Goal: Submit feedback/report problem

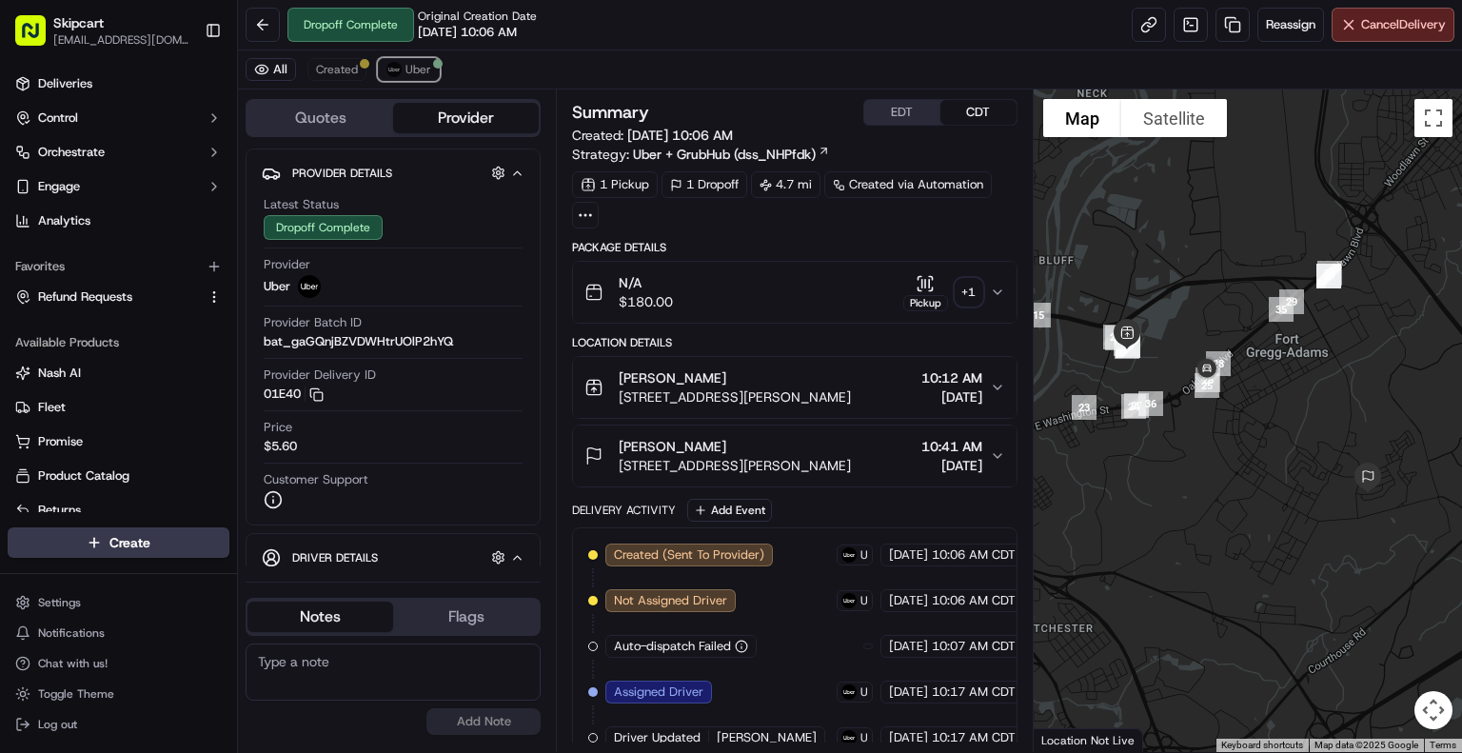
drag, startPoint x: 411, startPoint y: 72, endPoint x: 877, endPoint y: 68, distance: 465.6
click at [411, 72] on span "Uber" at bounding box center [419, 69] width 26 height 15
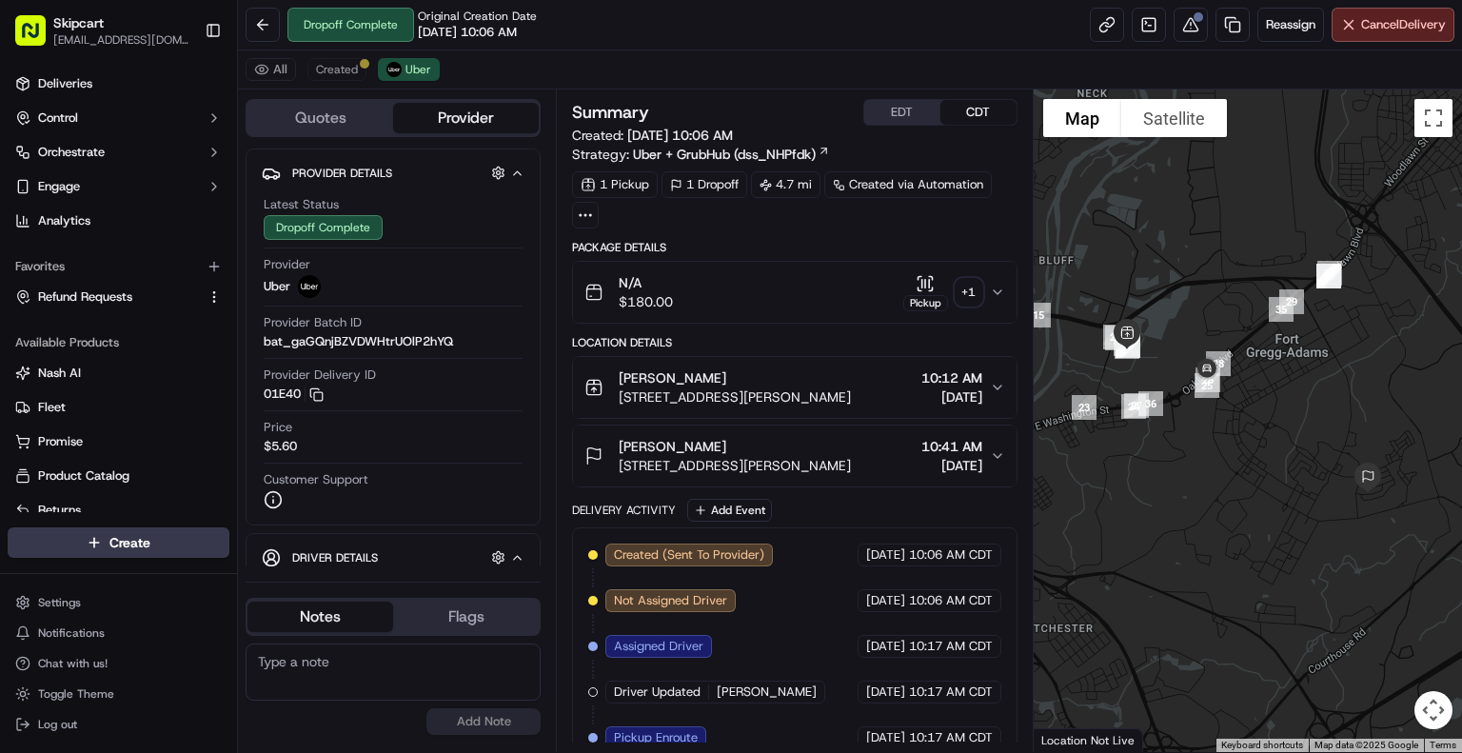
click at [1000, 295] on icon "button" at bounding box center [997, 292] width 15 height 15
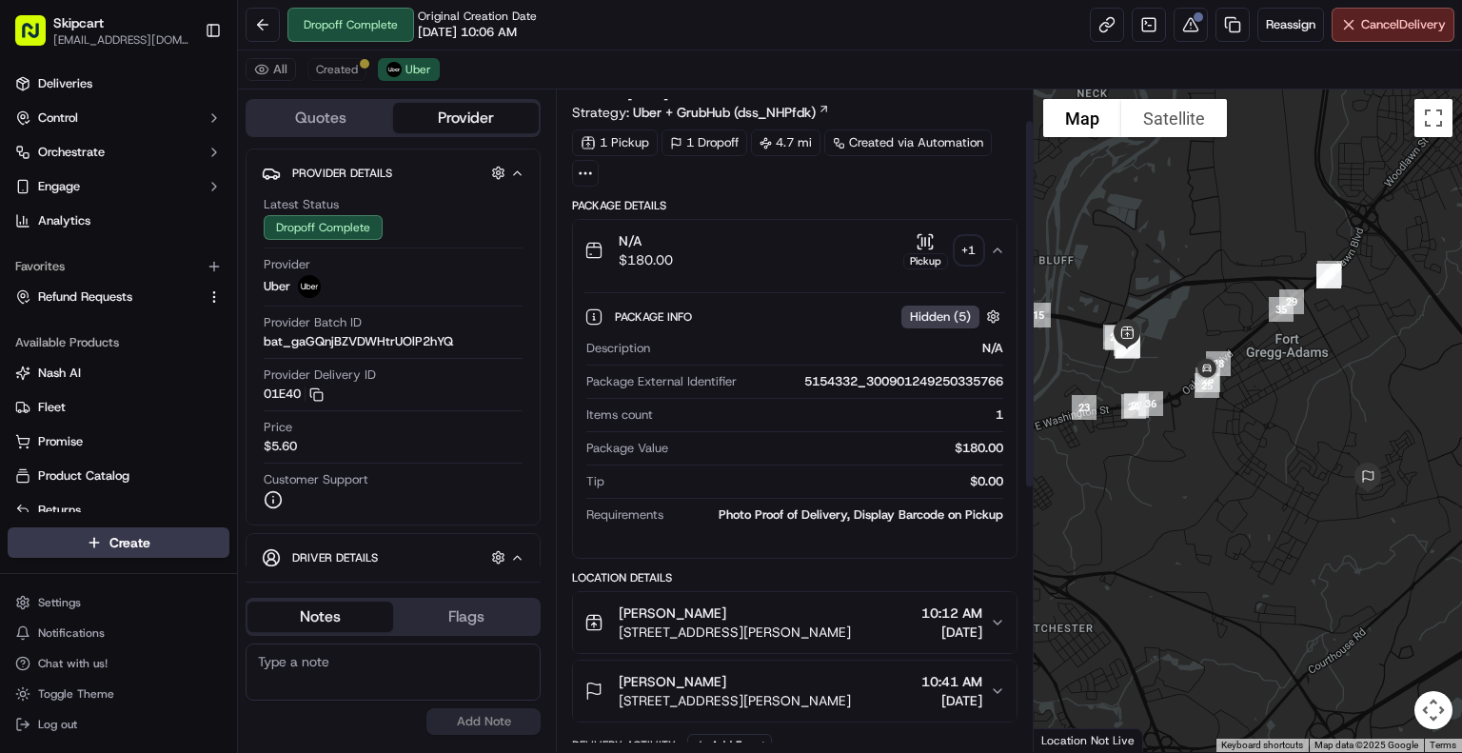
scroll to position [56, 0]
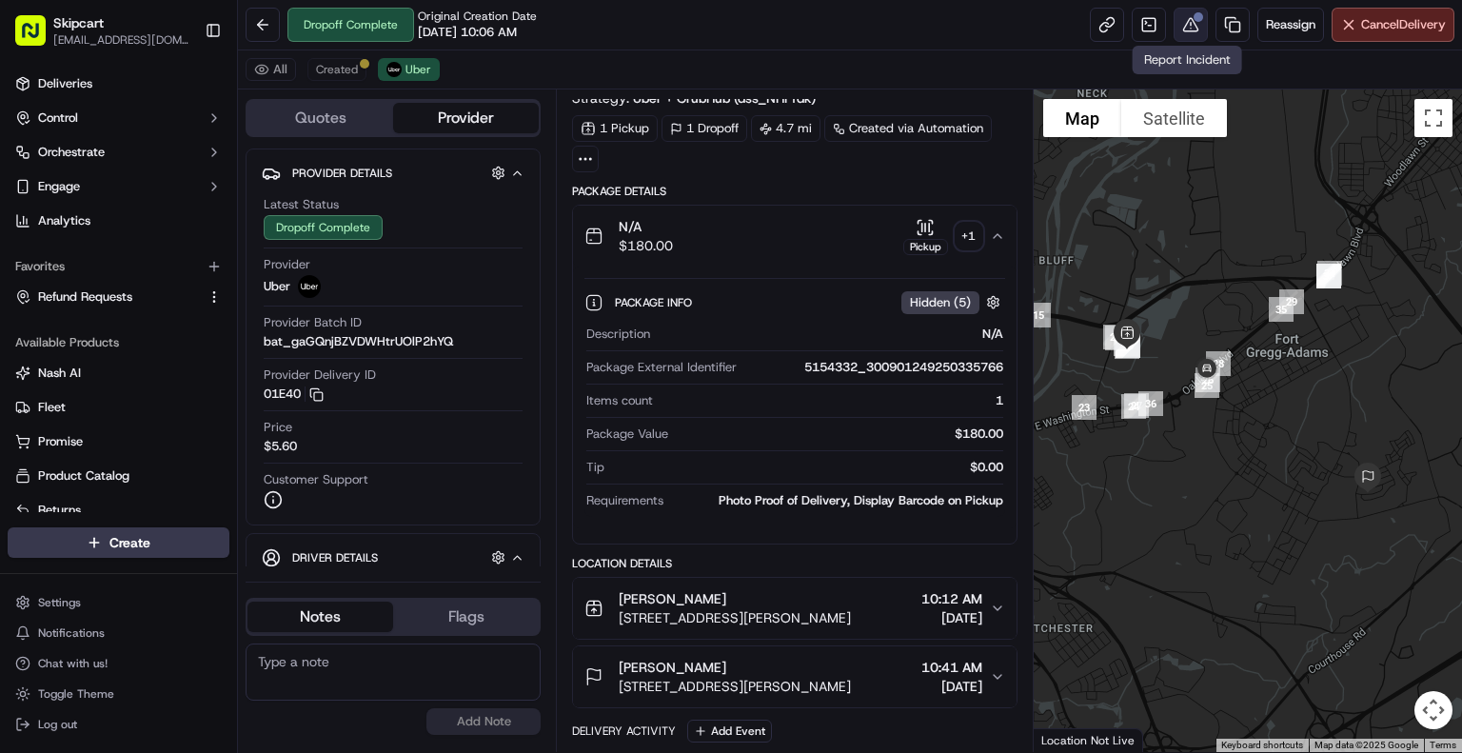
click at [1188, 18] on button at bounding box center [1191, 25] width 34 height 34
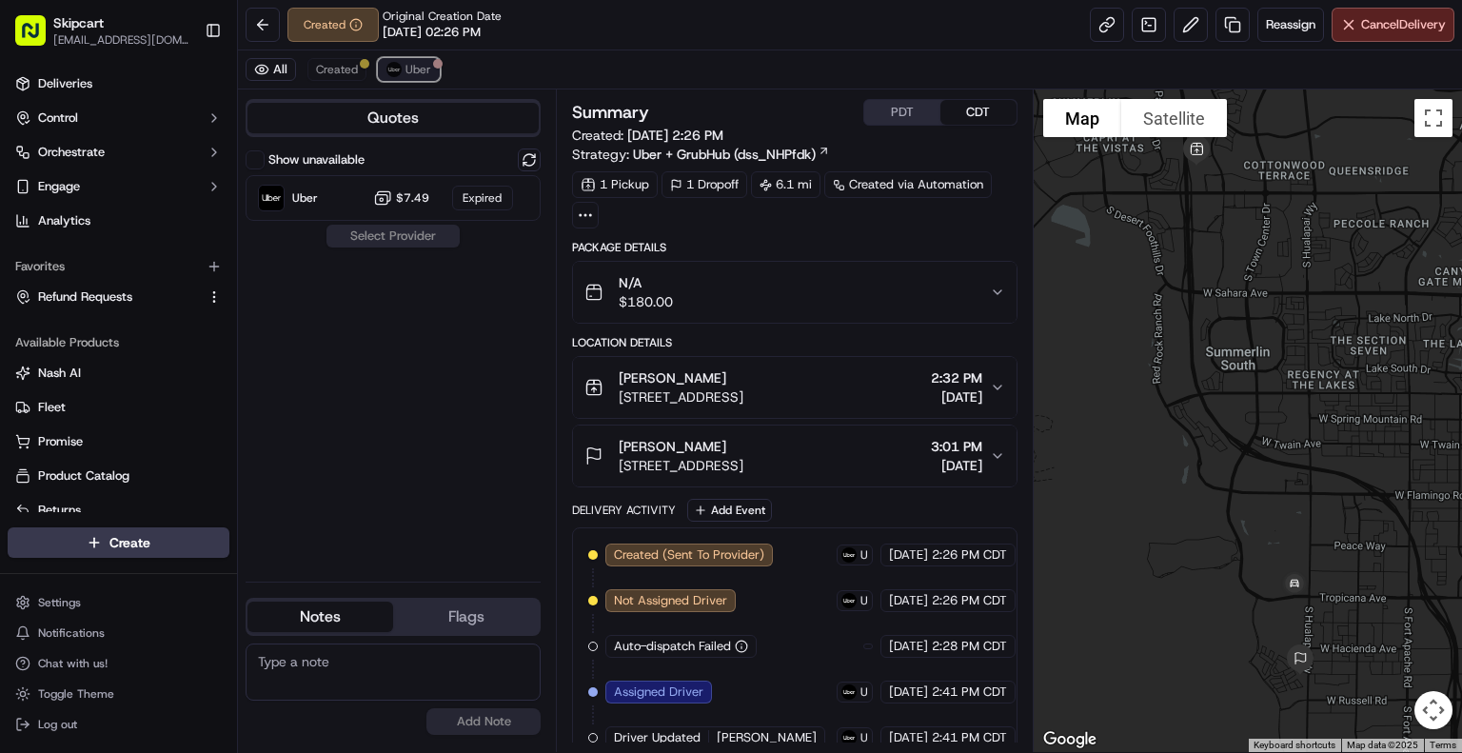
click at [418, 74] on span "Uber" at bounding box center [419, 69] width 26 height 15
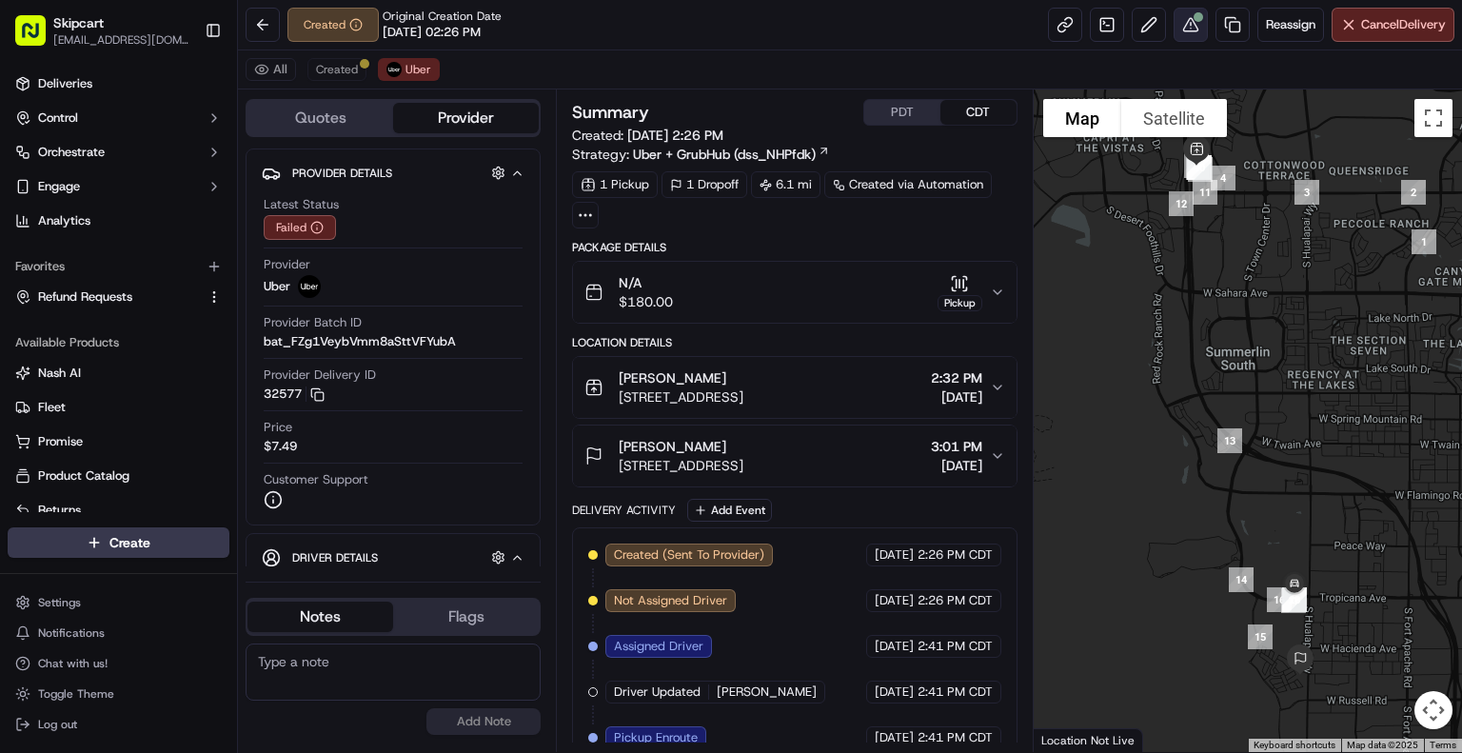
click at [1182, 33] on button at bounding box center [1191, 25] width 34 height 34
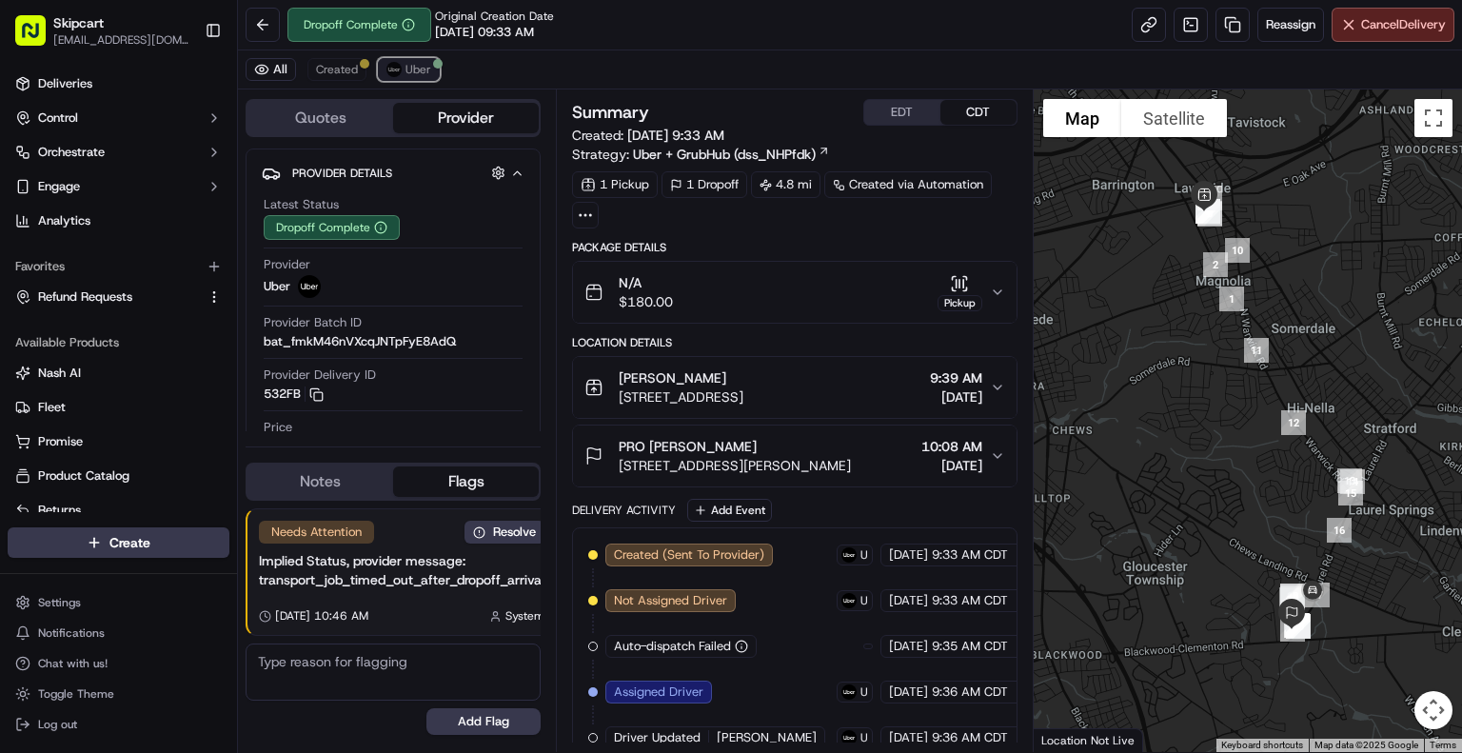
click at [423, 62] on span "Uber" at bounding box center [419, 69] width 26 height 15
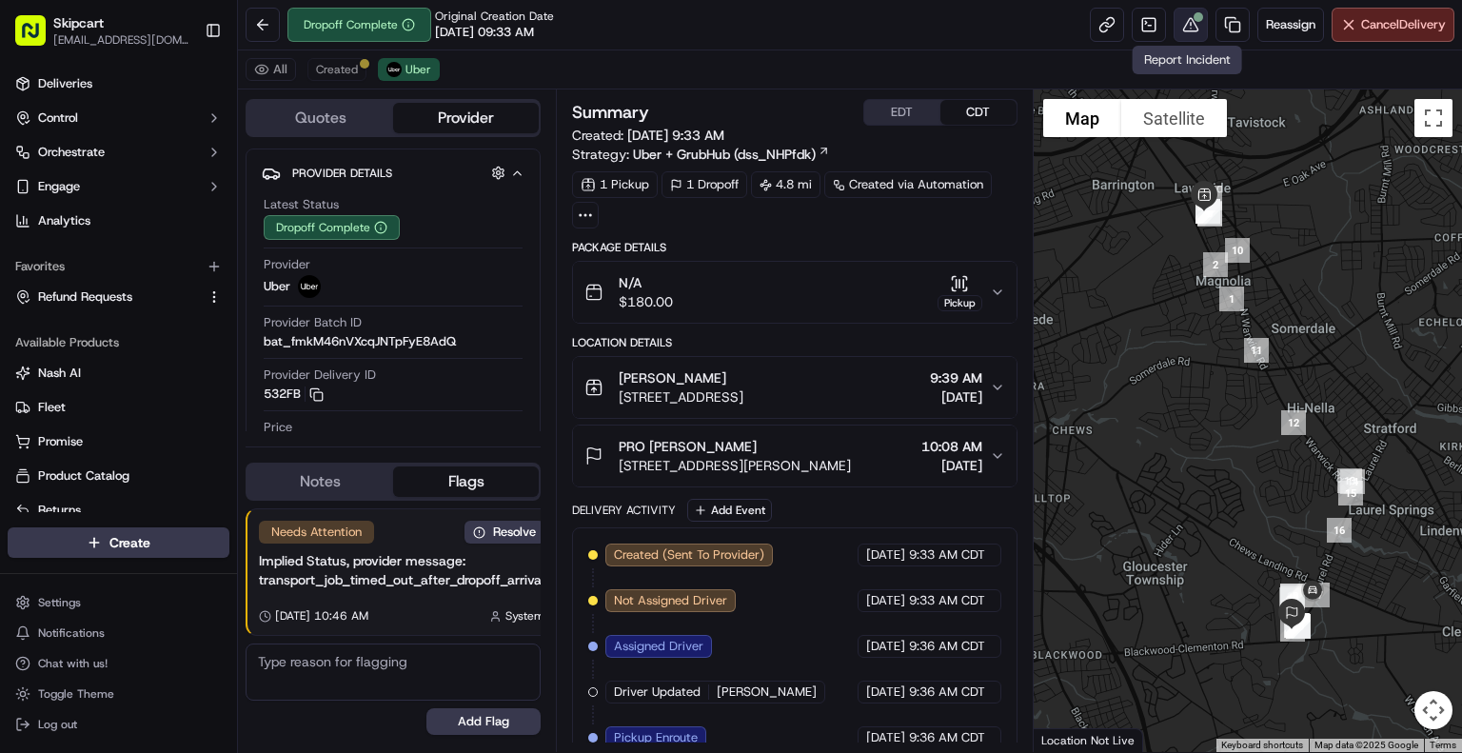
click at [1190, 24] on button at bounding box center [1191, 25] width 34 height 34
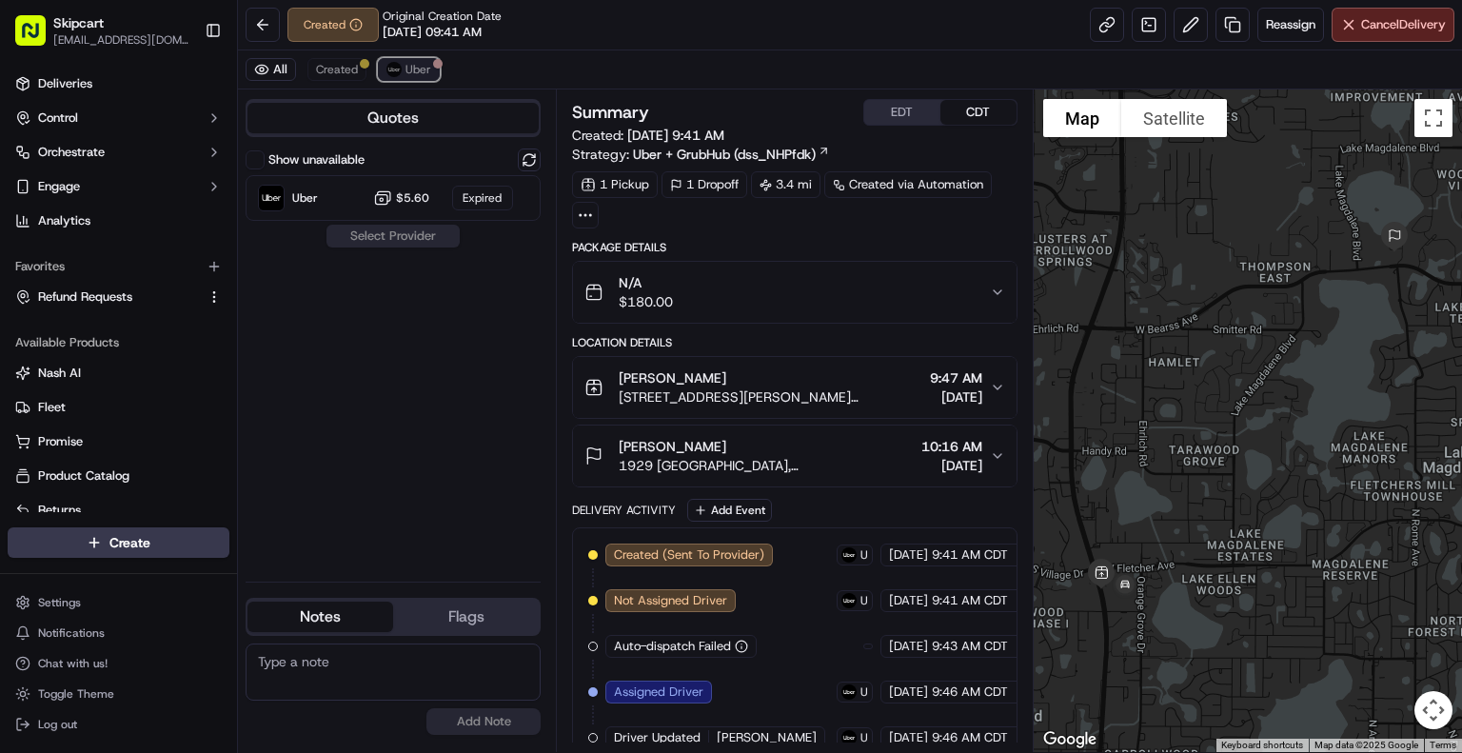
click at [424, 66] on span "Uber" at bounding box center [419, 69] width 26 height 15
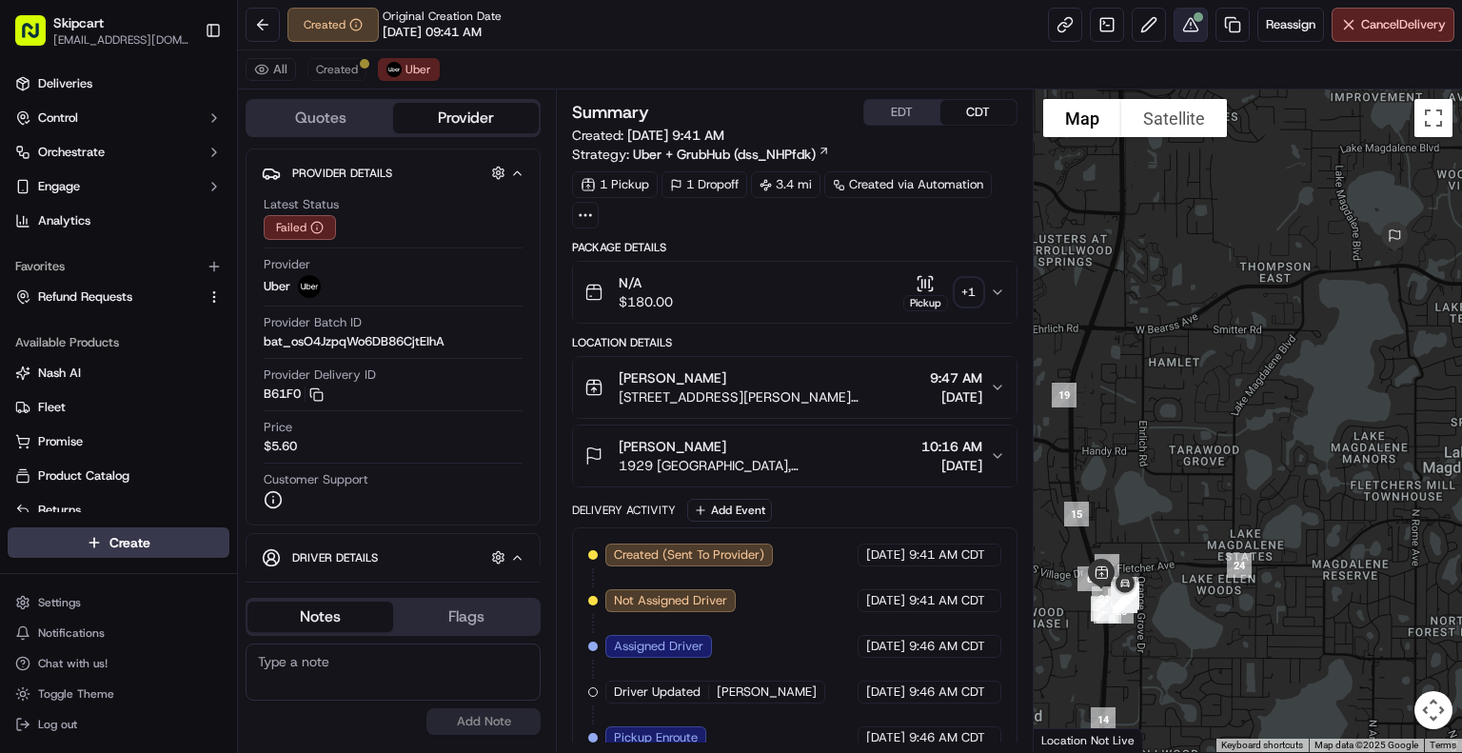
click at [1191, 26] on button at bounding box center [1191, 25] width 34 height 34
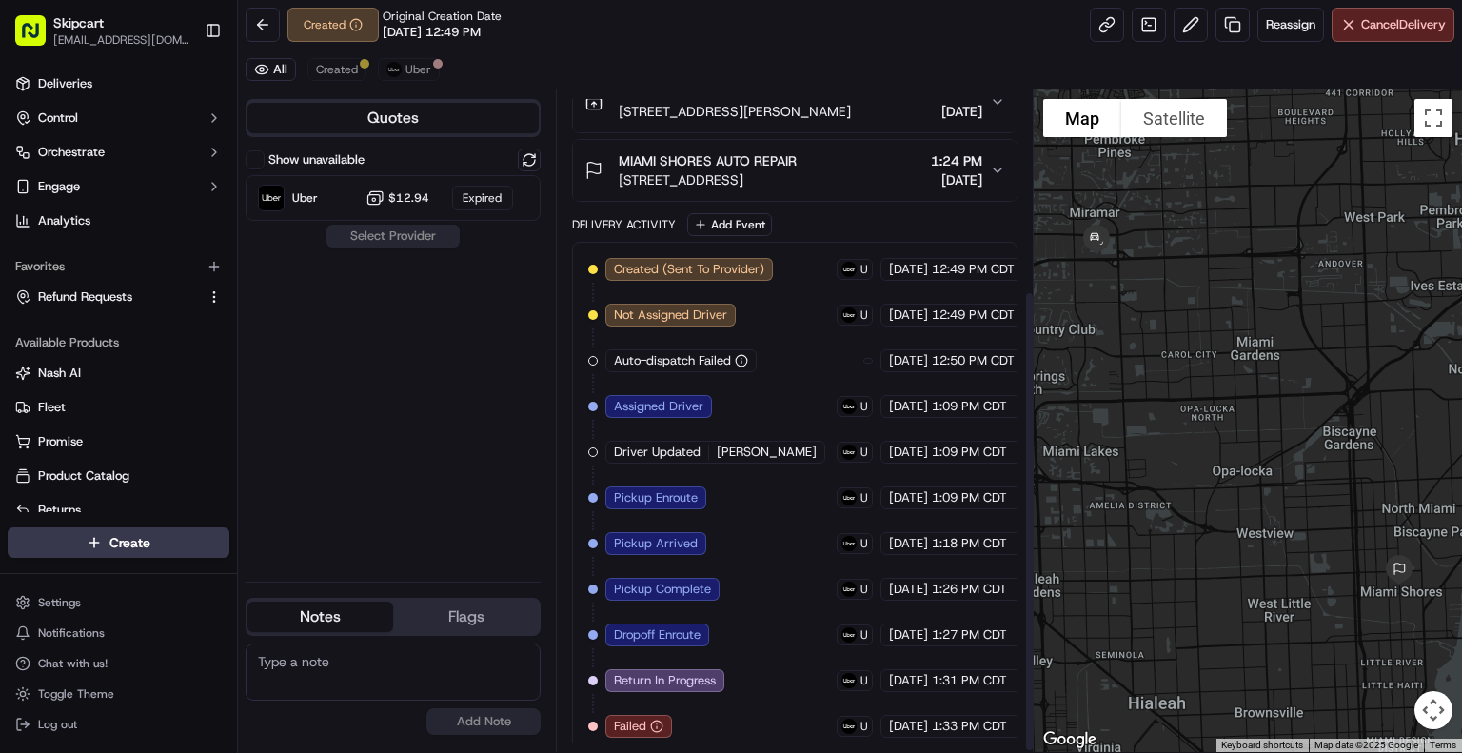
scroll to position [289, 0]
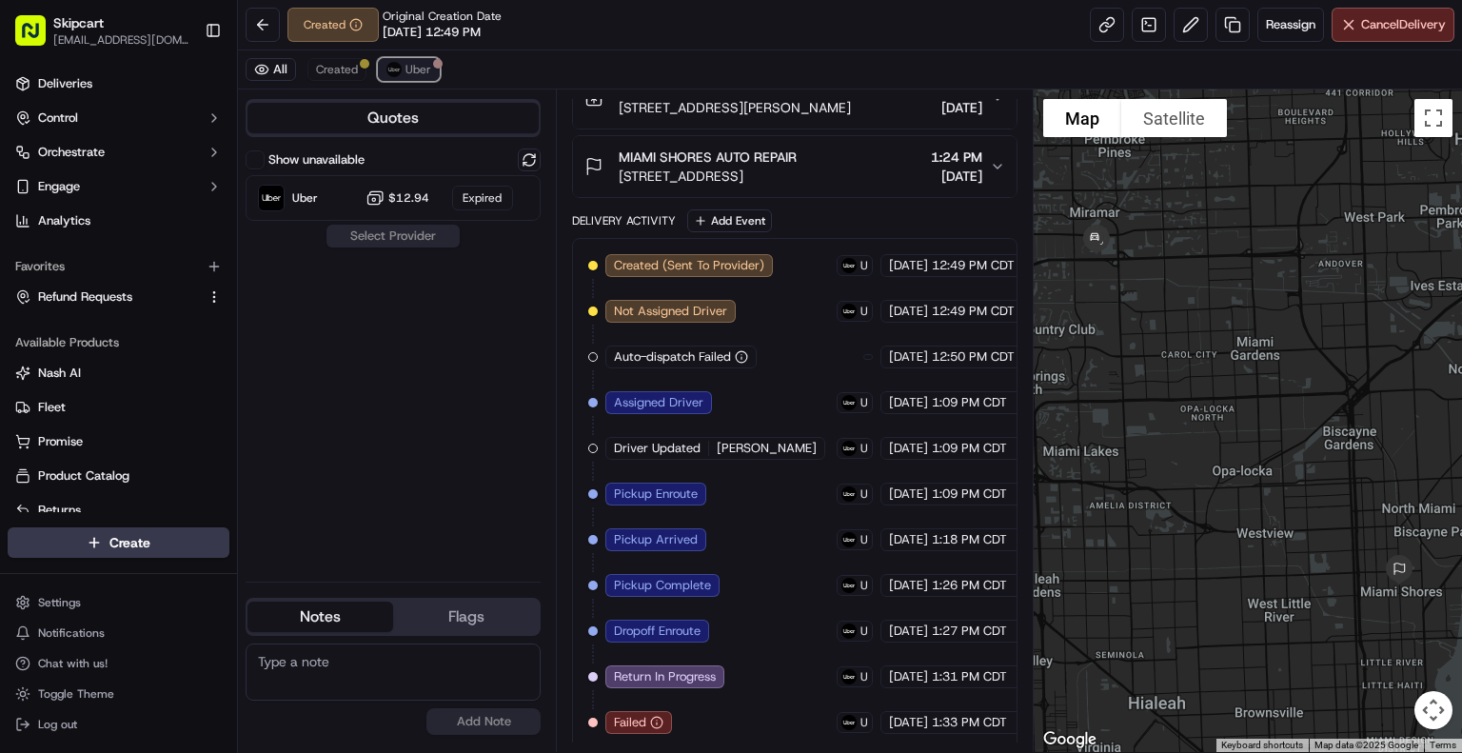
click at [427, 64] on span "Uber" at bounding box center [419, 69] width 26 height 15
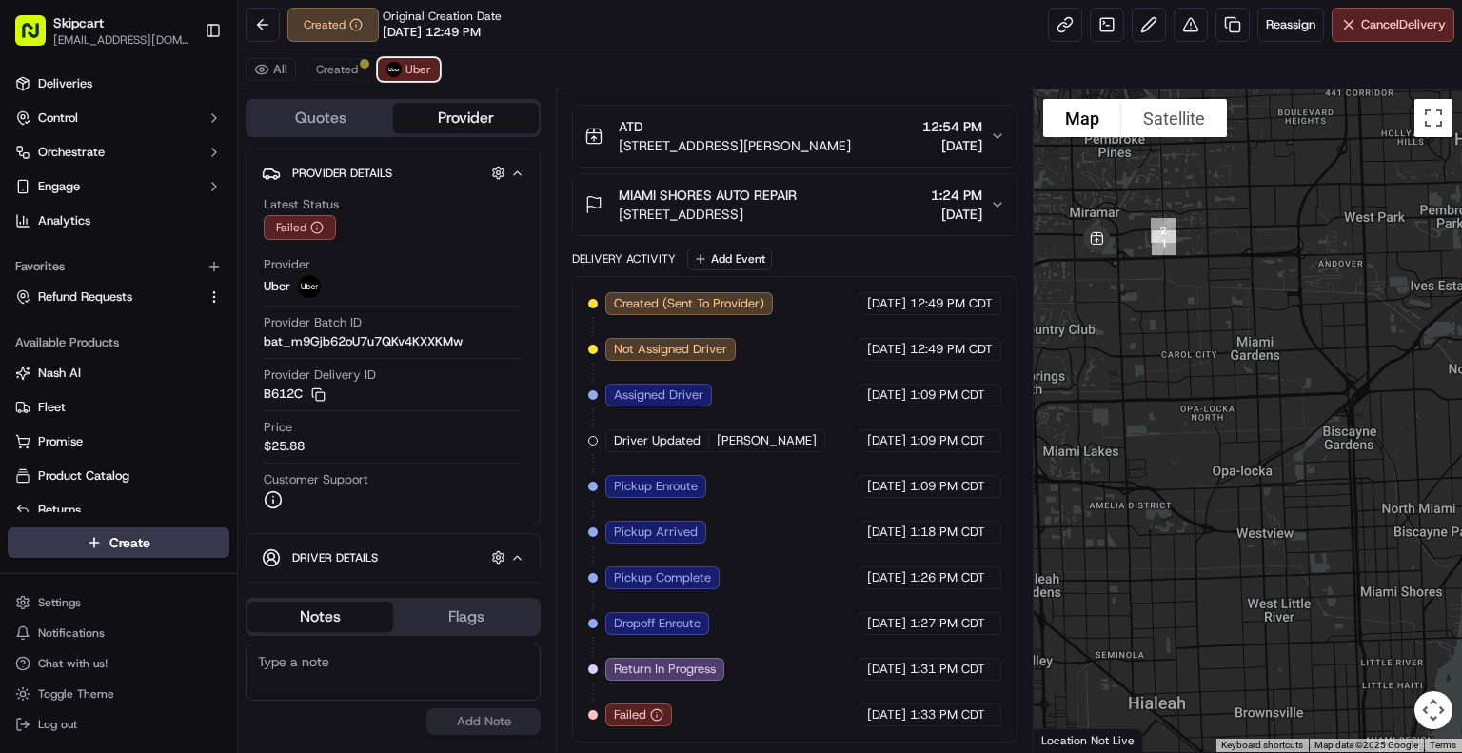
scroll to position [245, 0]
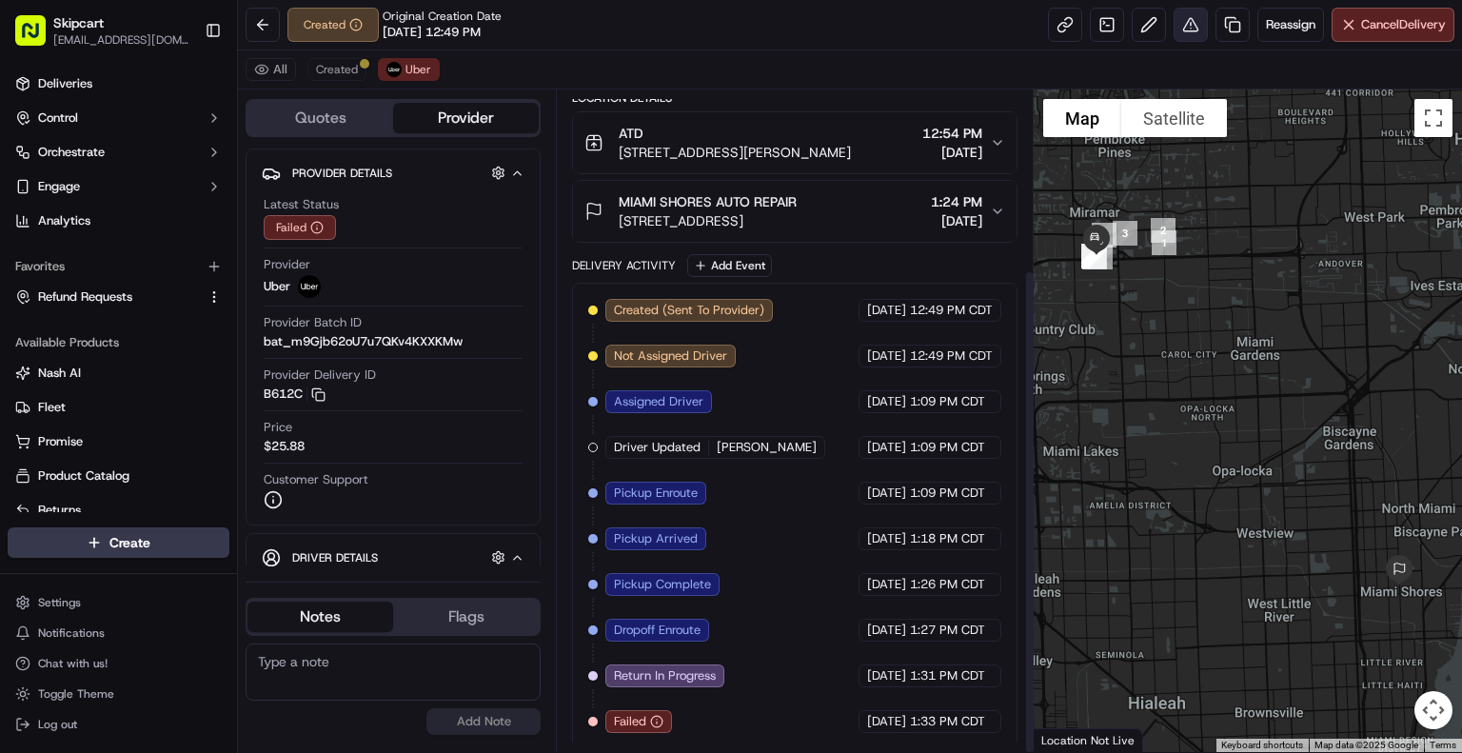
click at [1192, 34] on button at bounding box center [1191, 25] width 34 height 34
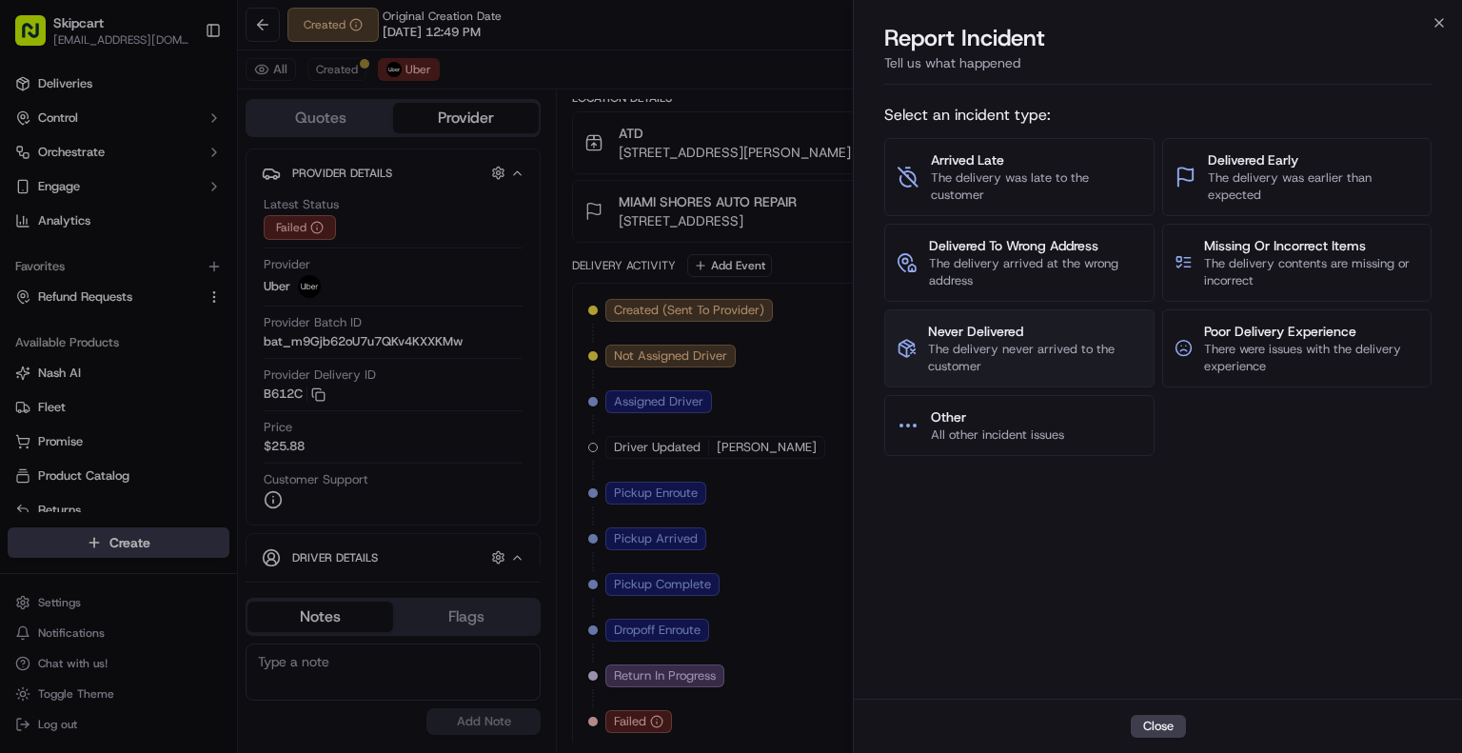
click at [1040, 348] on span "The delivery never arrived to the customer" at bounding box center [1034, 358] width 213 height 34
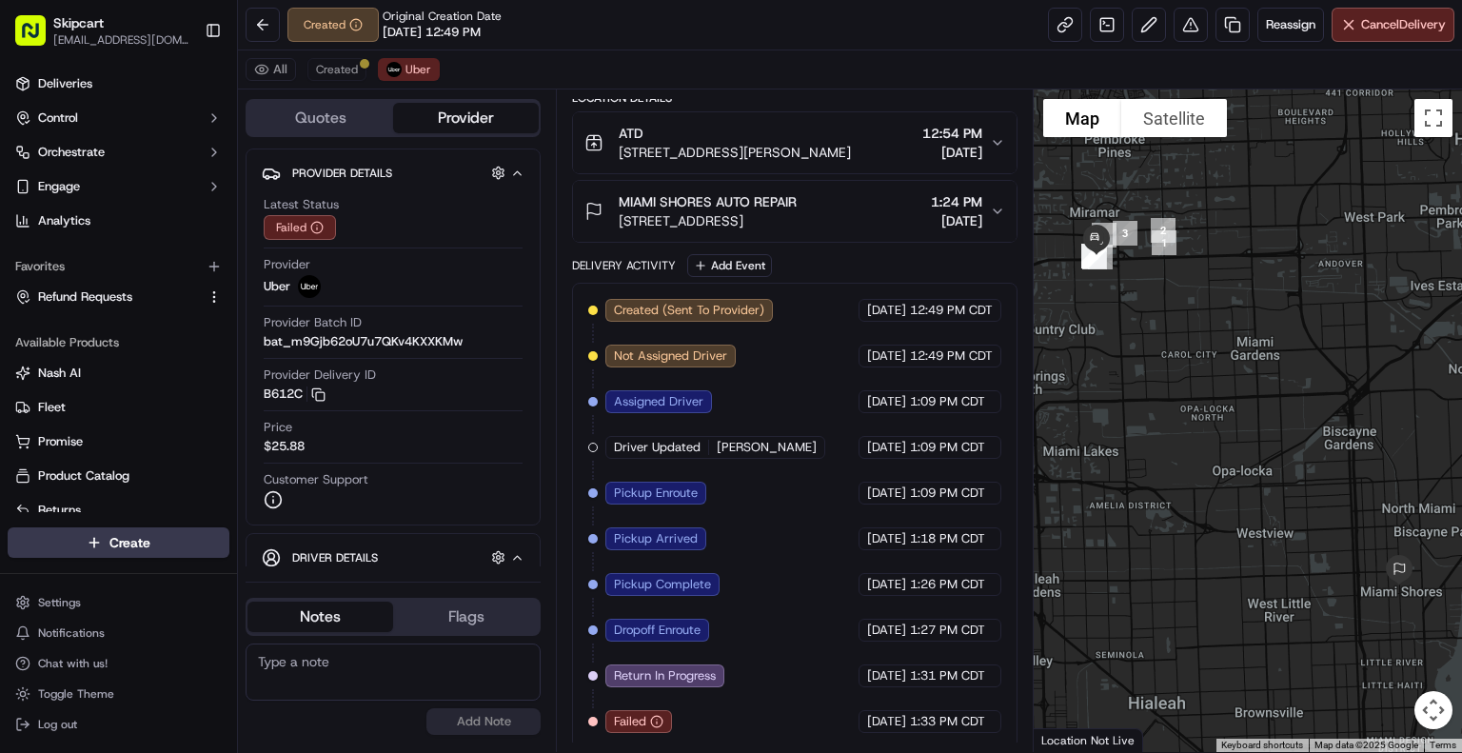
click at [930, 117] on button "ATD [STREET_ADDRESS][PERSON_NAME] 12:54 PM [DATE]" at bounding box center [795, 142] width 444 height 61
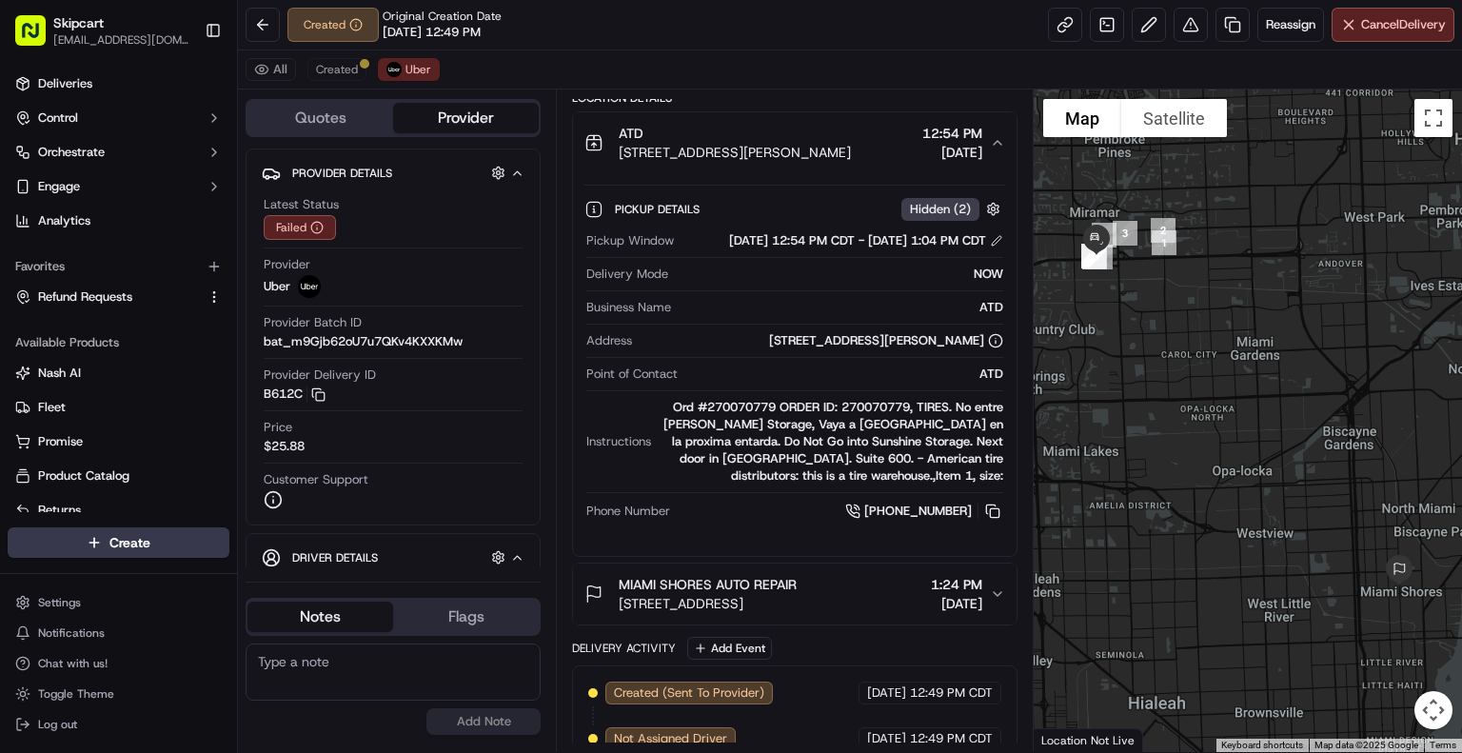
click at [956, 143] on span "[DATE]" at bounding box center [953, 152] width 60 height 19
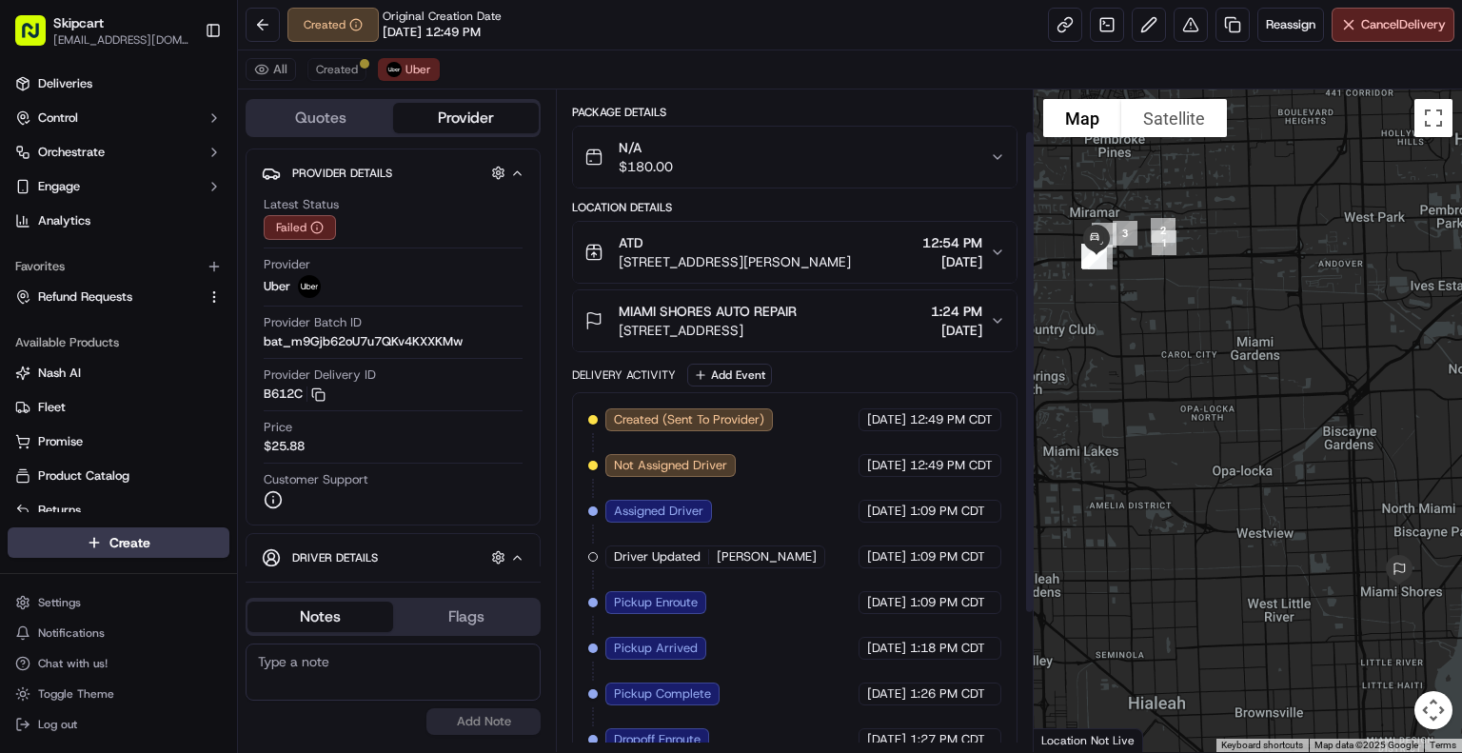
scroll to position [54, 0]
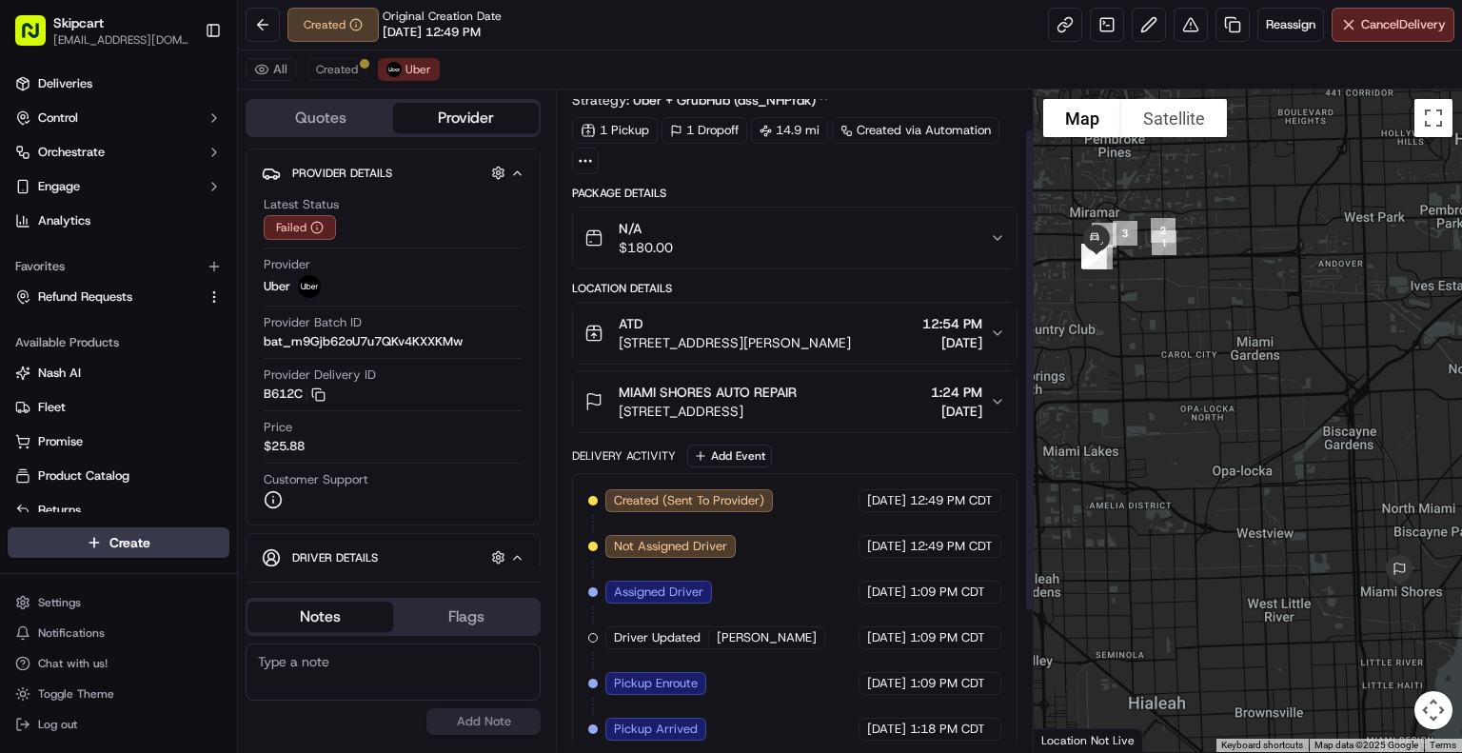
click at [969, 239] on div "N/A $180.00" at bounding box center [788, 238] width 406 height 38
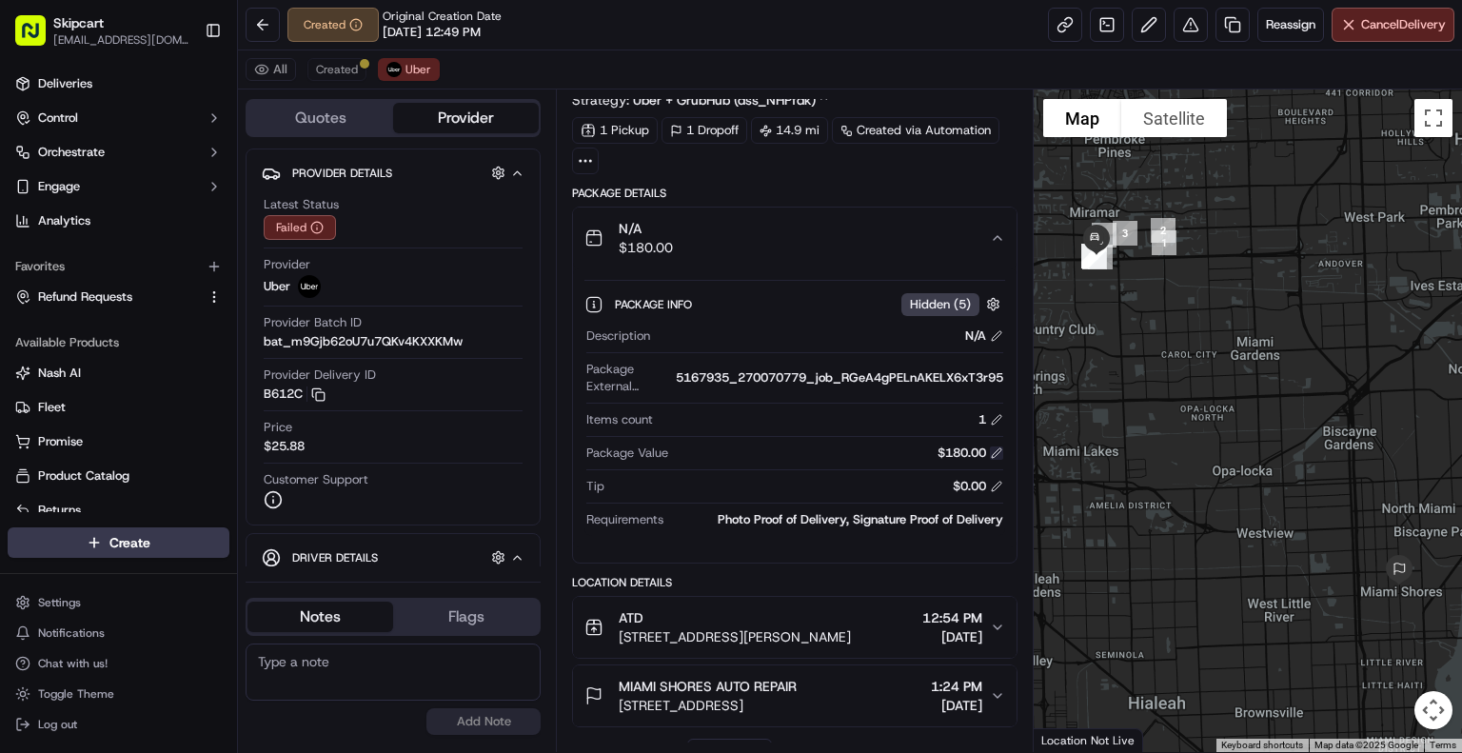
click at [997, 452] on button at bounding box center [996, 453] width 13 height 13
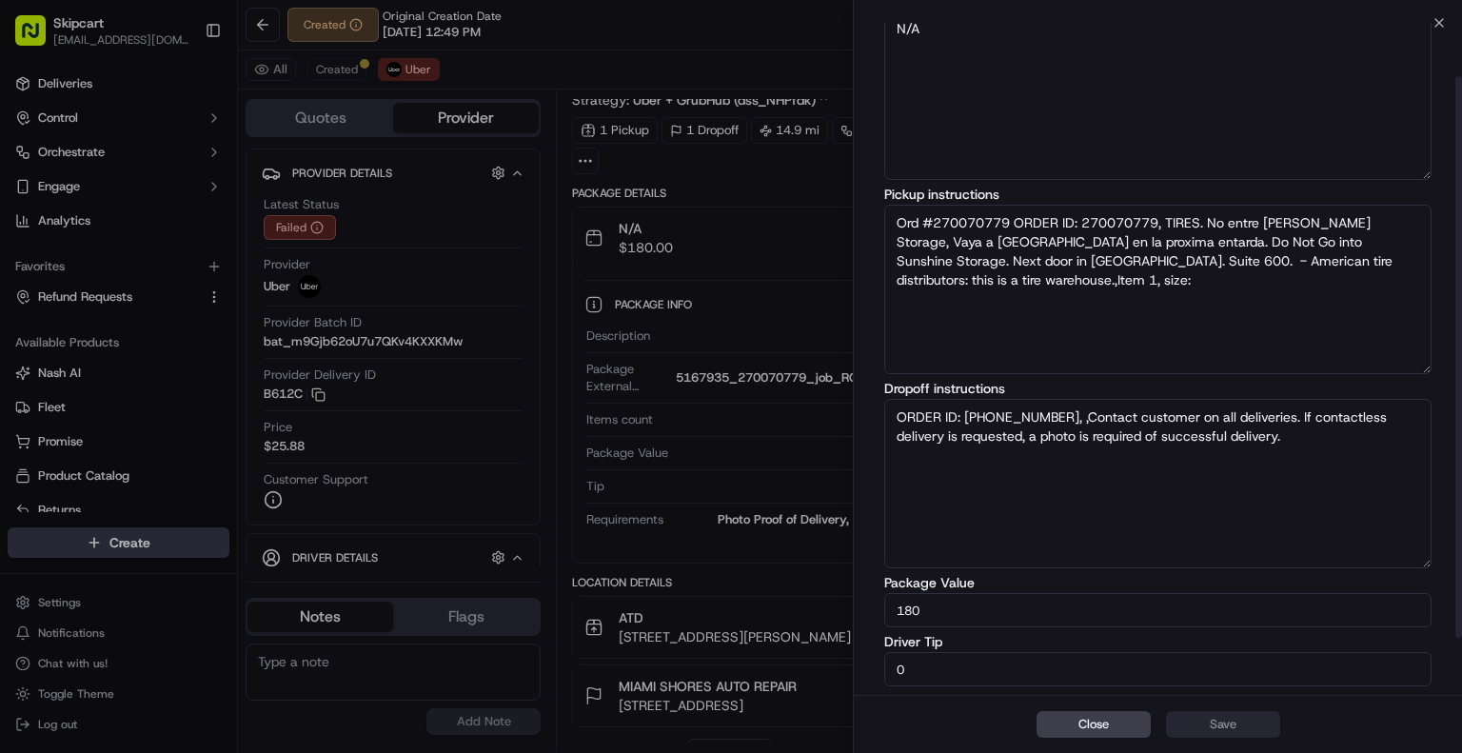
scroll to position [131, 0]
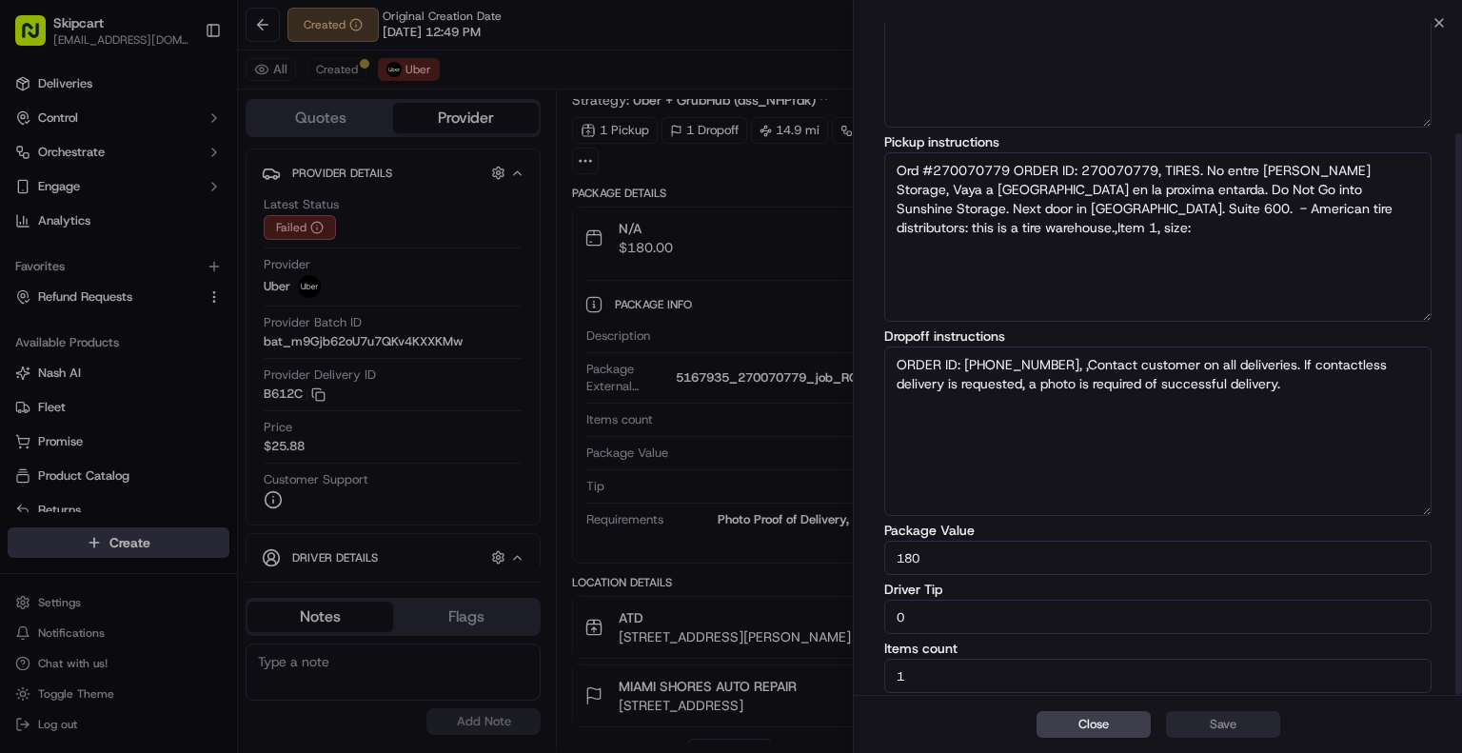
click at [961, 563] on input "180" at bounding box center [1157, 558] width 547 height 34
click at [961, 562] on input "180" at bounding box center [1157, 558] width 547 height 34
paste input "270070779"
drag, startPoint x: 1007, startPoint y: 556, endPoint x: 889, endPoint y: 561, distance: 118.2
click at [889, 561] on input "180270070779" at bounding box center [1157, 558] width 547 height 34
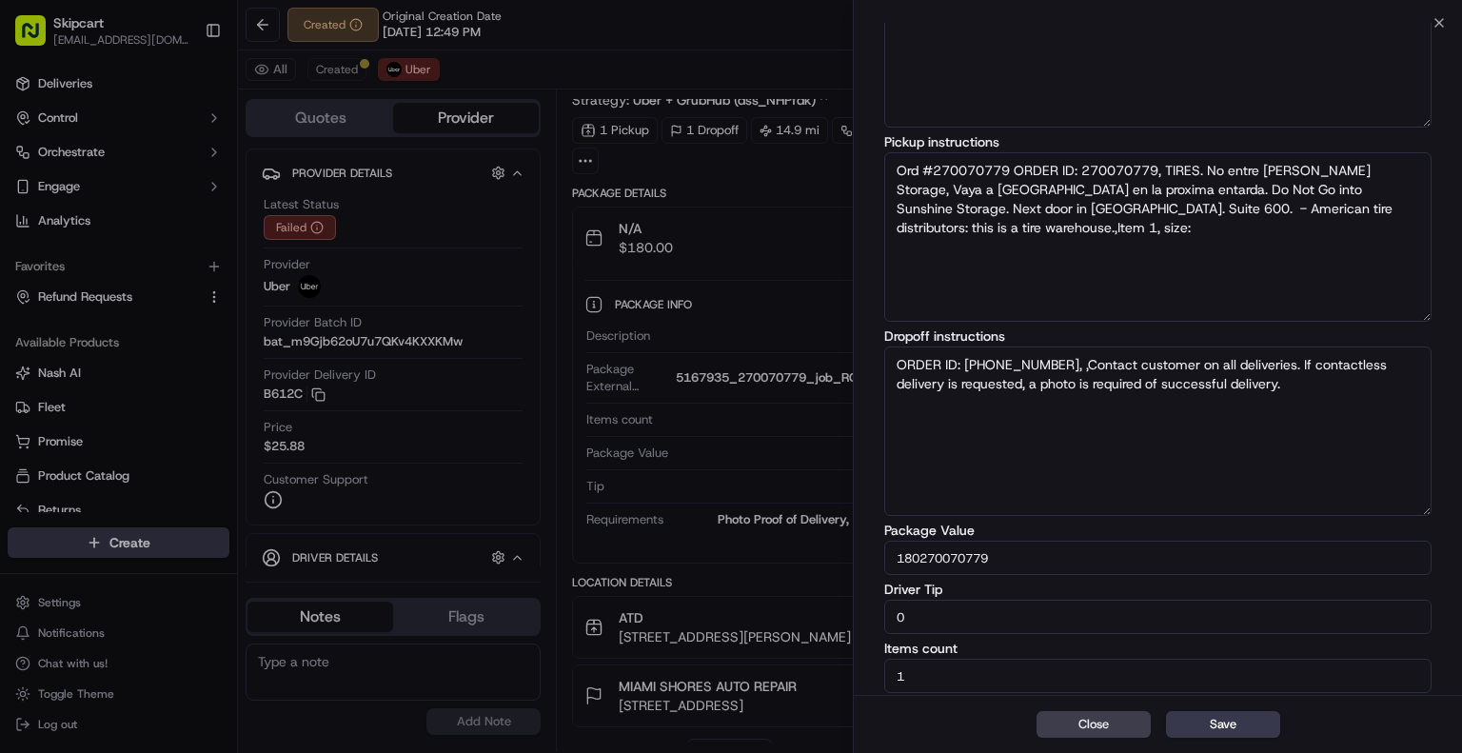
click at [1078, 547] on input "180270070779" at bounding box center [1157, 558] width 547 height 34
click at [1050, 559] on input "180270070779" at bounding box center [1157, 558] width 547 height 34
paste input "314.3"
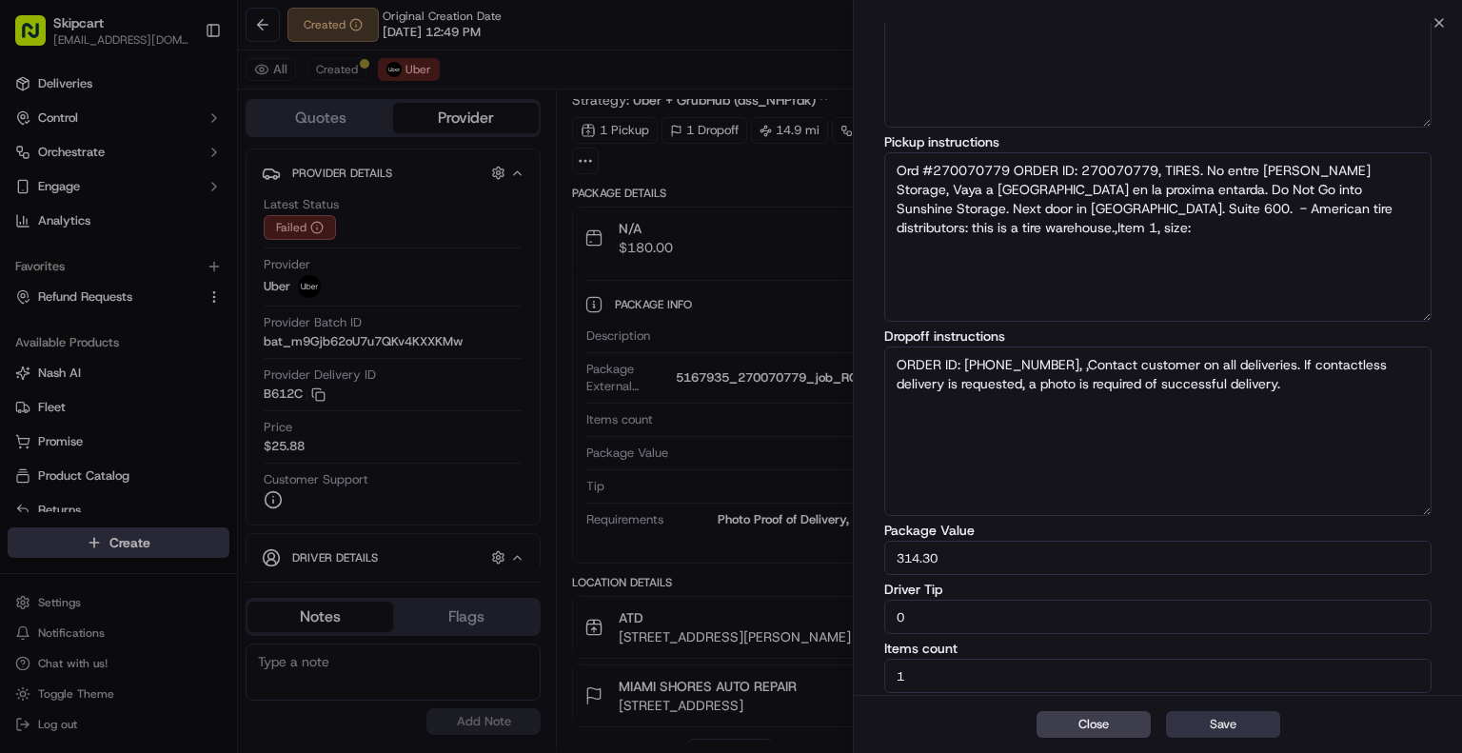
type input "314.30"
click at [1241, 725] on button "Save" at bounding box center [1223, 724] width 114 height 27
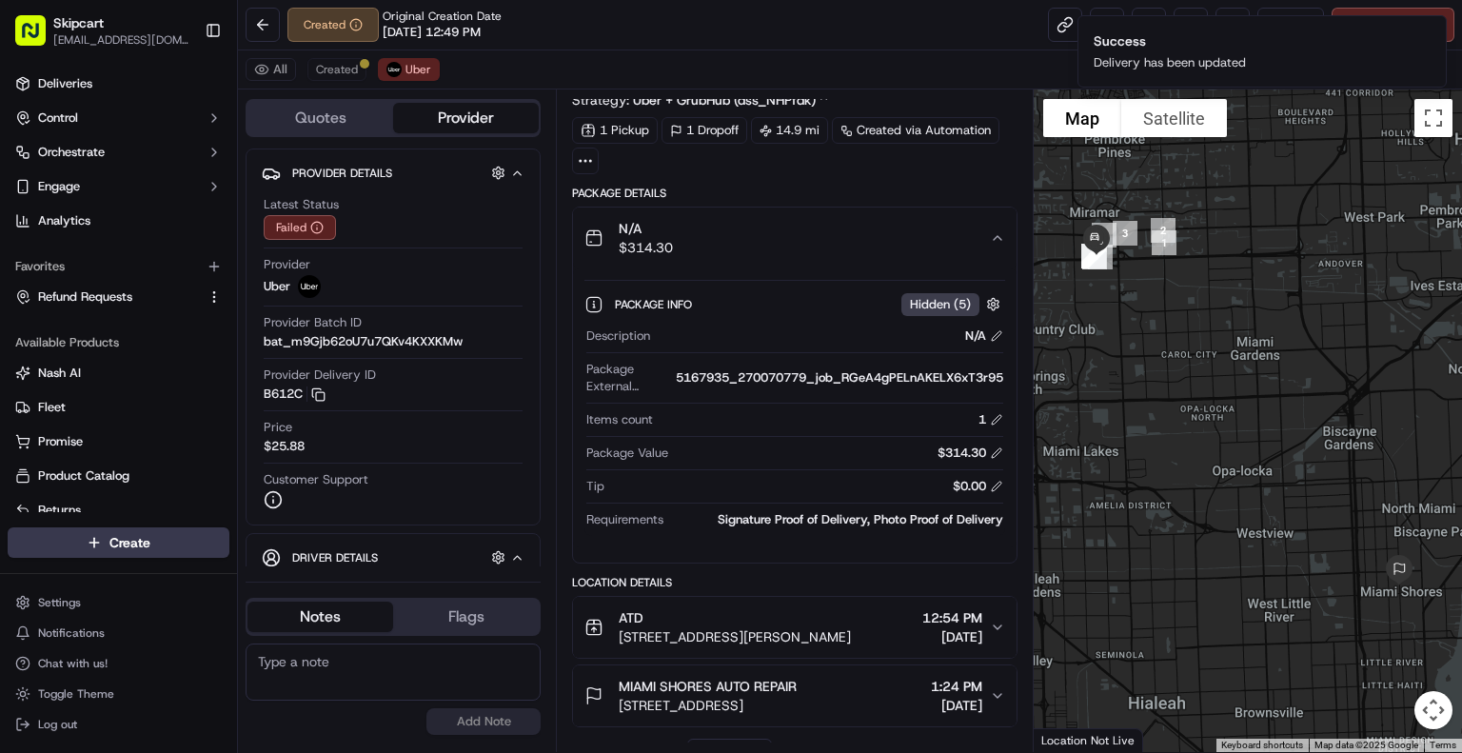
click at [884, 43] on div "Created Original Creation Date [DATE] 12:49 PM Reassign Cancel Delivery" at bounding box center [850, 25] width 1224 height 50
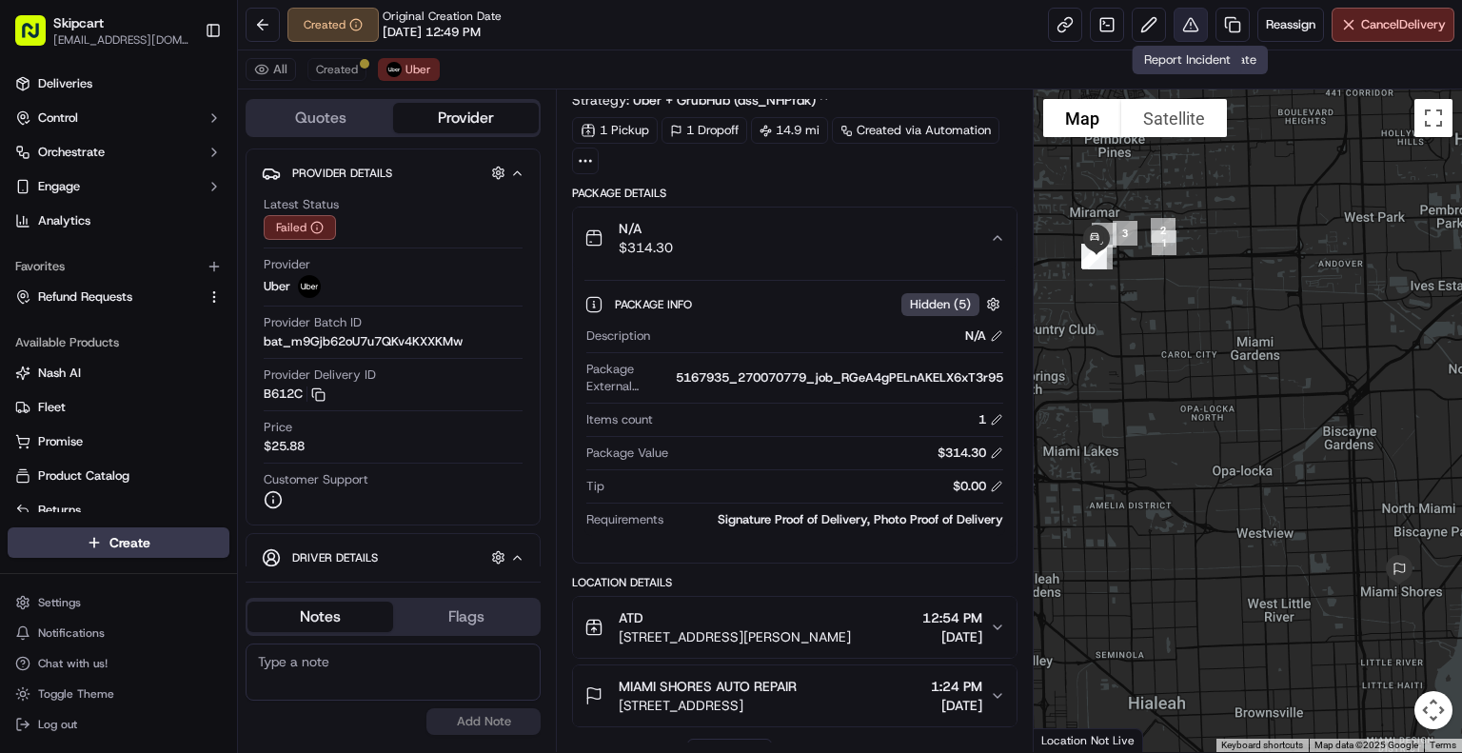
click at [1195, 30] on button at bounding box center [1191, 25] width 34 height 34
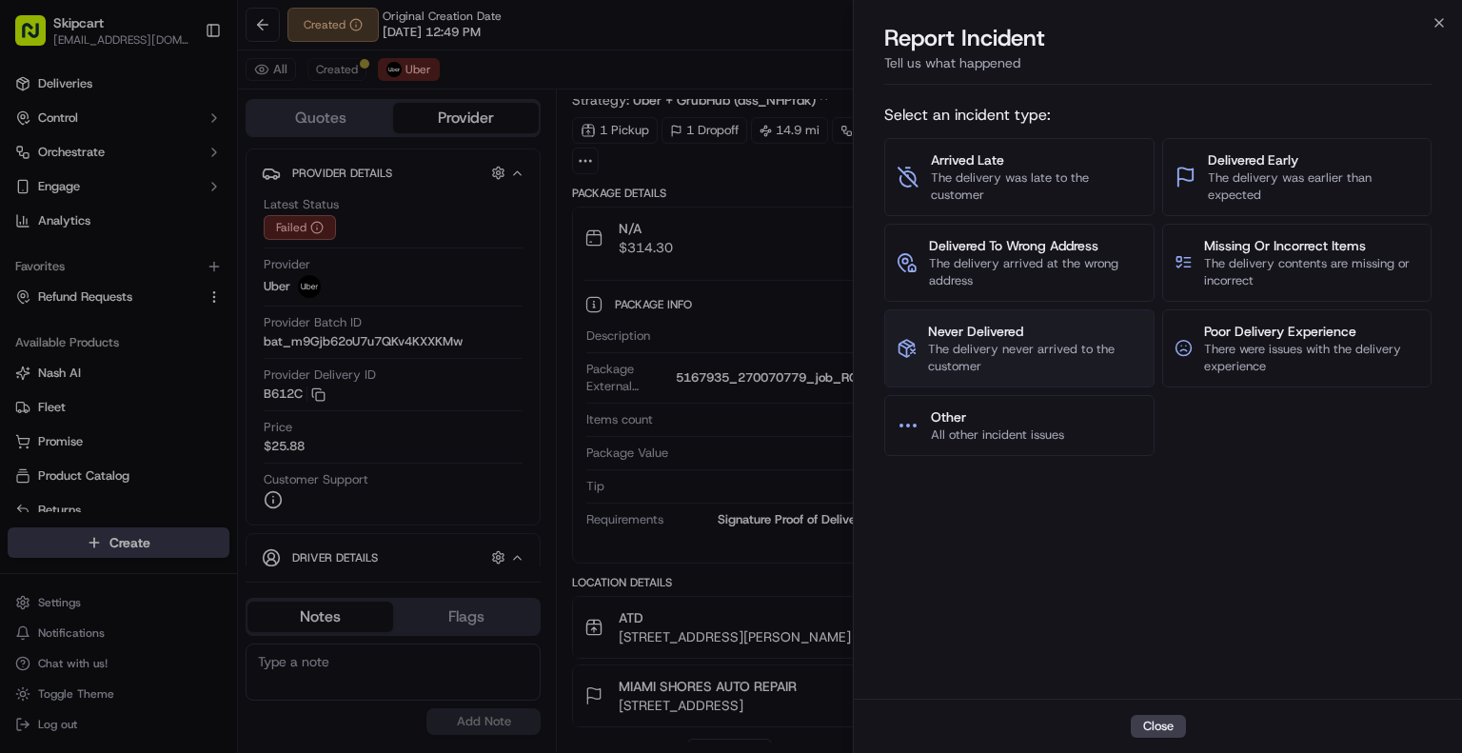
click at [1011, 341] on span "The delivery never arrived to the customer" at bounding box center [1034, 358] width 213 height 34
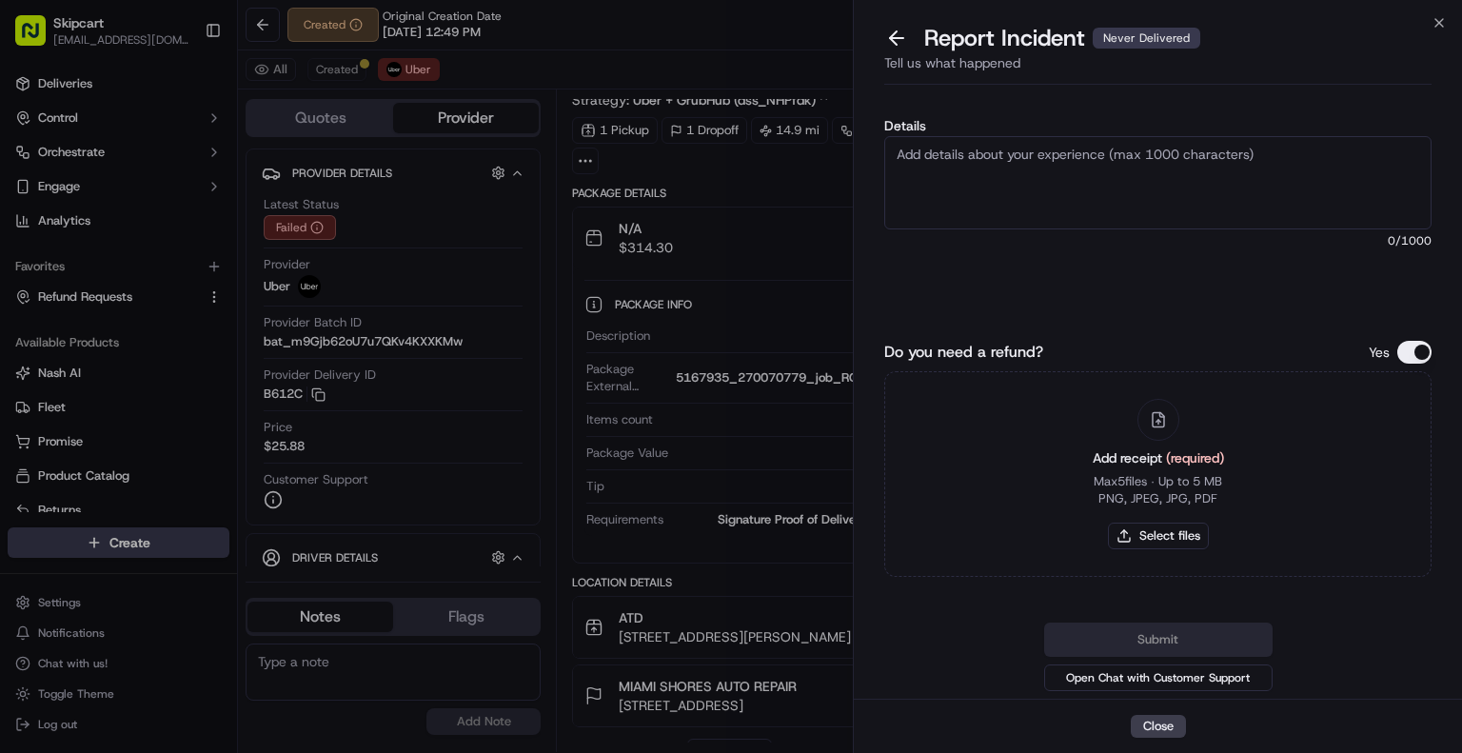
click at [1034, 190] on textarea "Details" at bounding box center [1157, 182] width 547 height 93
click at [1181, 231] on div "Details 0 /1000" at bounding box center [1157, 220] width 547 height 203
click at [1178, 197] on textarea "Details" at bounding box center [1157, 182] width 547 height 93
paste textarea "Customer reported non-delivery, driver cancelled of order after receiving items…"
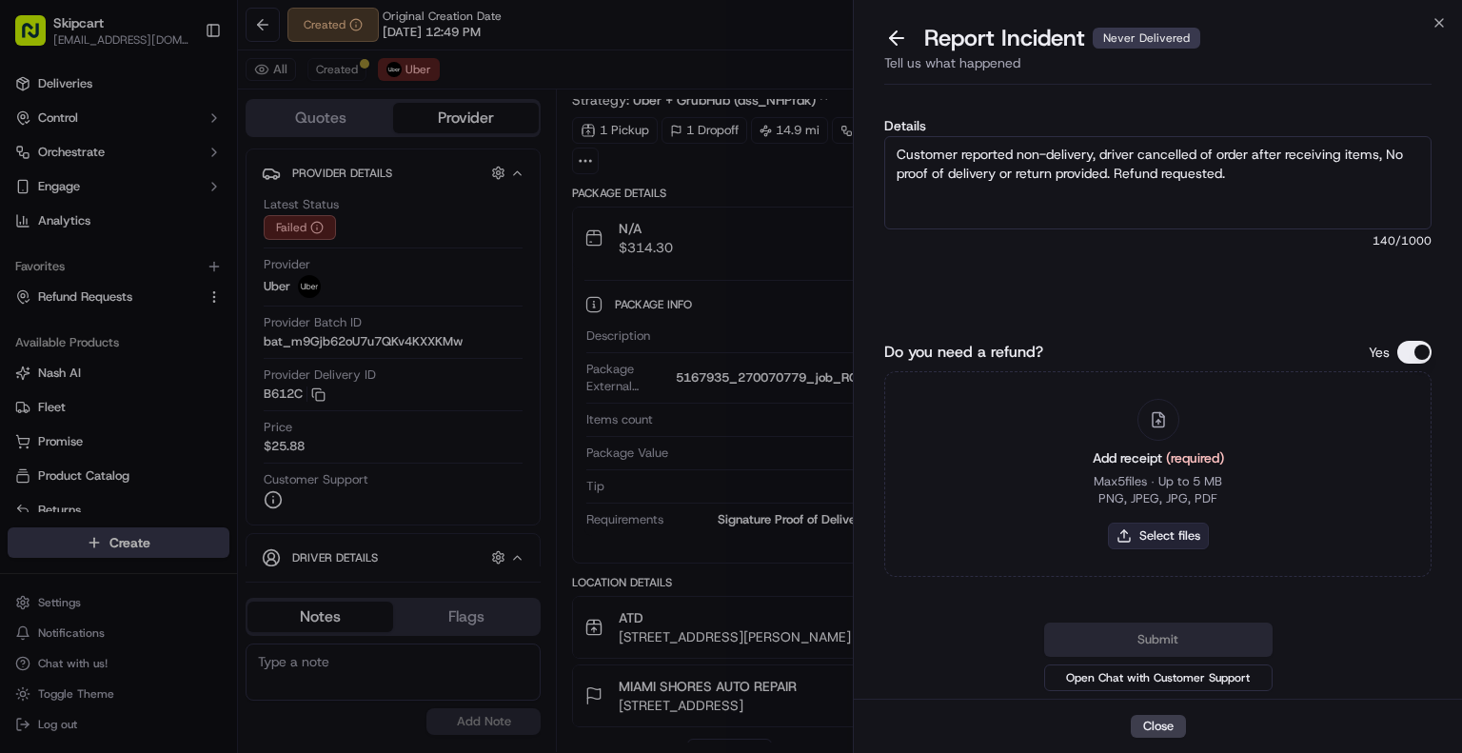
type textarea "Customer reported non-delivery, driver cancelled of order after receiving items…"
click at [1160, 544] on button "Select files" at bounding box center [1158, 536] width 101 height 27
type input "C:\fakepath\Screenshot [DATE] 095242.png"
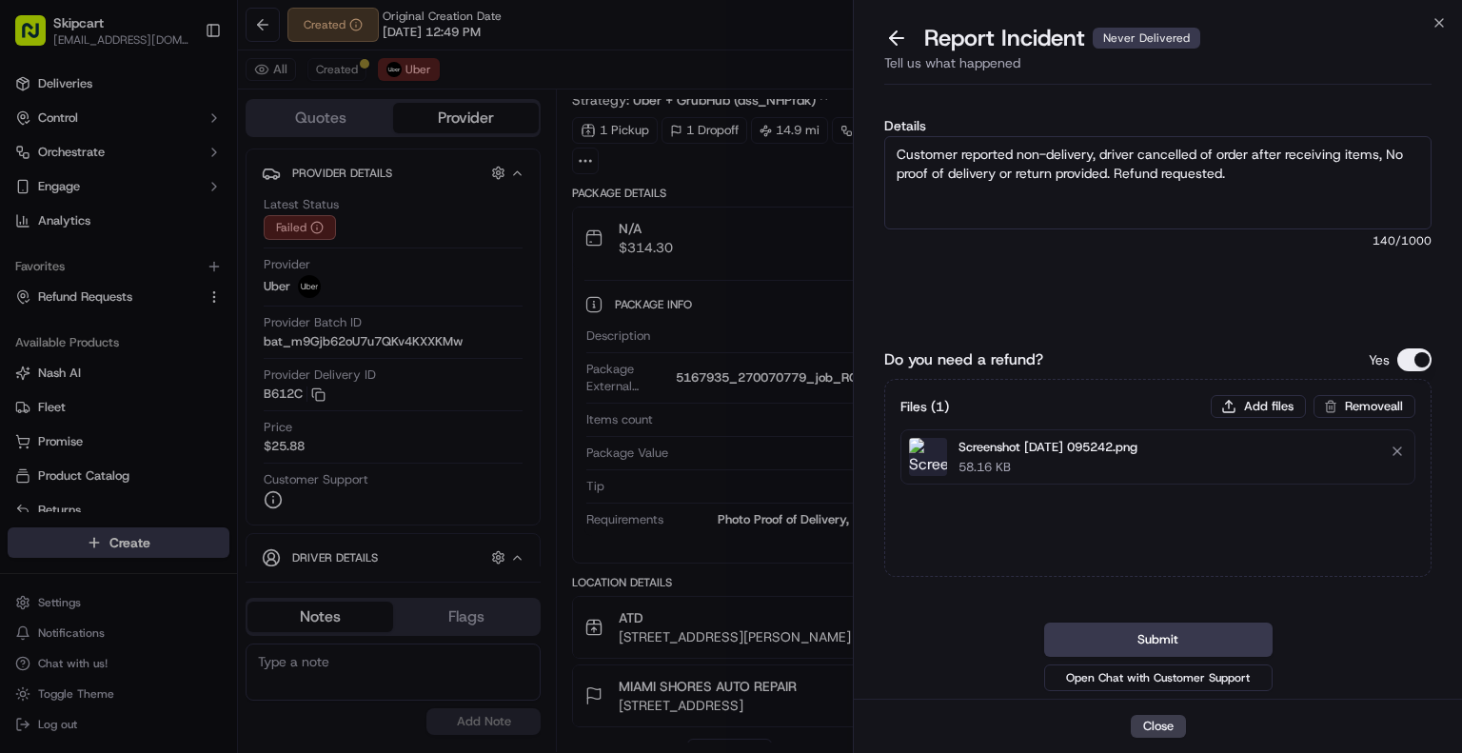
click at [1162, 636] on button "Submit" at bounding box center [1158, 640] width 228 height 34
